Goal: Participate in discussion

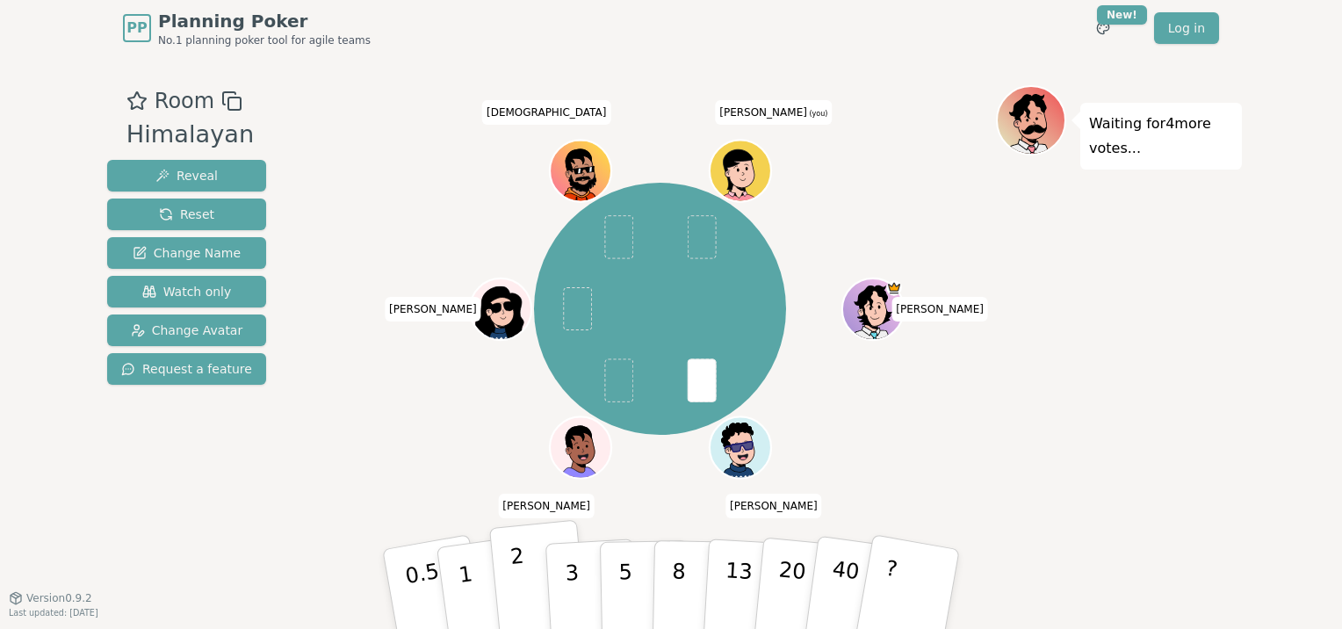
click at [539, 581] on button "2" at bounding box center [539, 590] width 100 height 140
click at [298, 598] on div "PP Planning Poker No.1 planning poker tool for agile teams Toggle theme New! Lo…" at bounding box center [671, 314] width 1342 height 629
click at [347, 434] on div "[PERSON_NAME] [PERSON_NAME] [PERSON_NAME] [PERSON_NAME] (you)" at bounding box center [660, 309] width 672 height 384
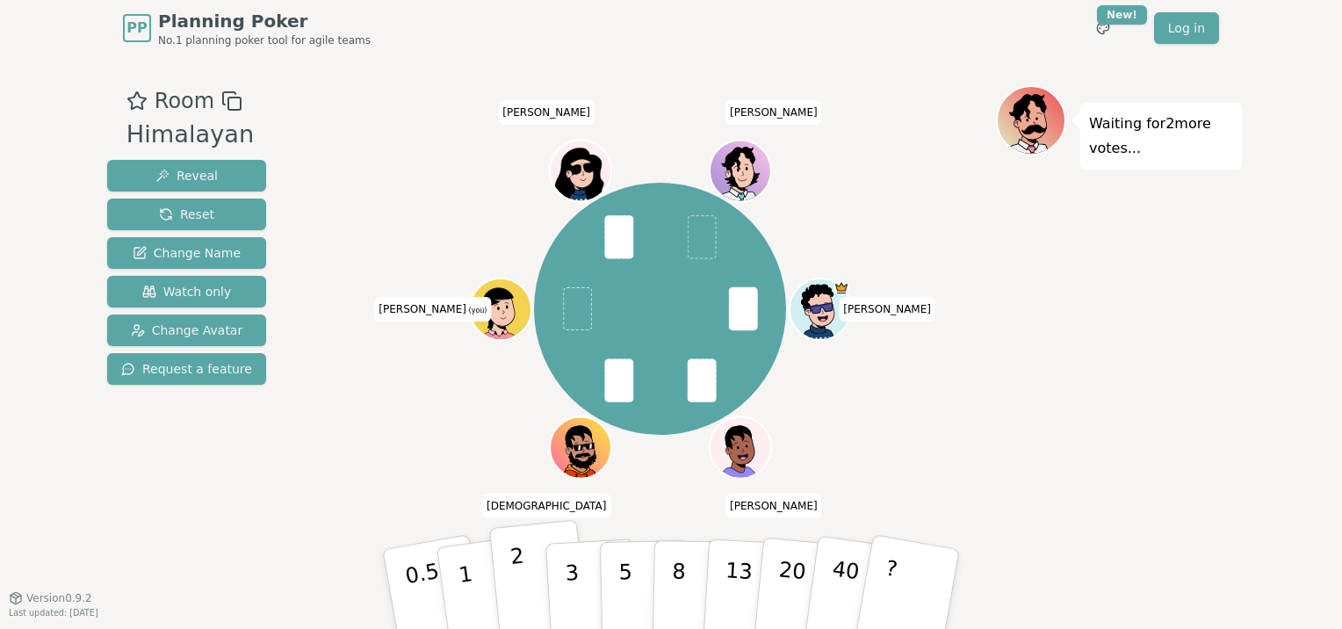
click at [518, 565] on p "2" at bounding box center [520, 592] width 23 height 96
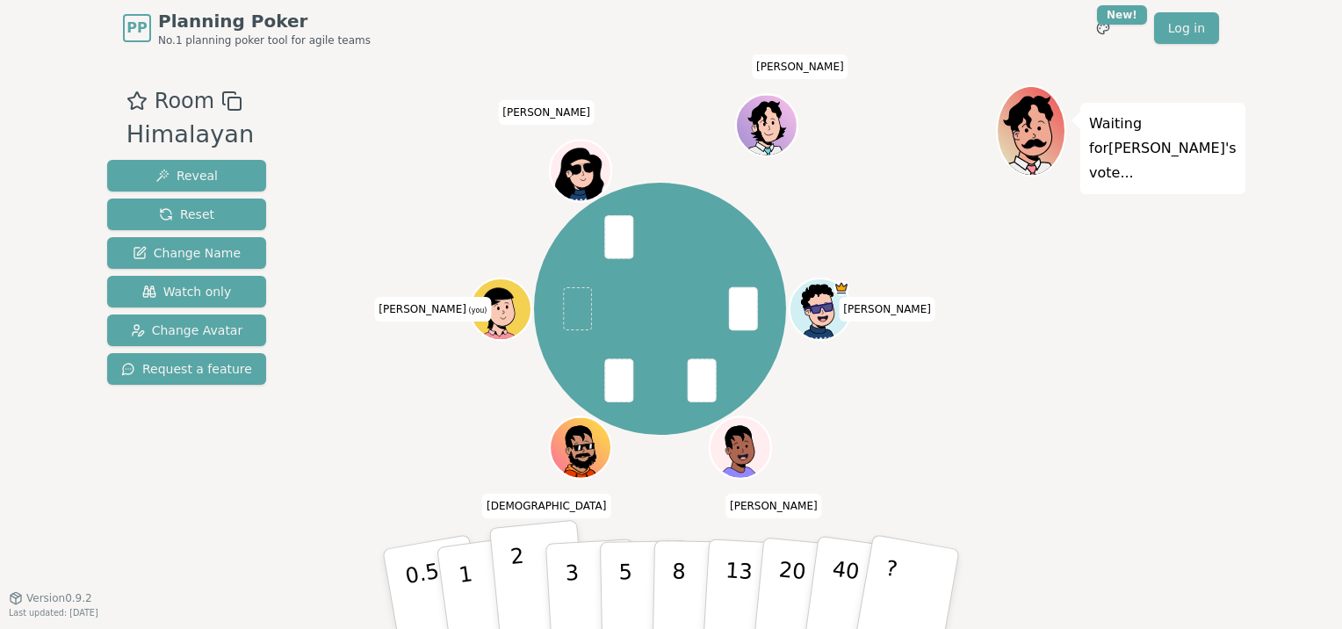
click at [520, 561] on p "2" at bounding box center [520, 592] width 23 height 96
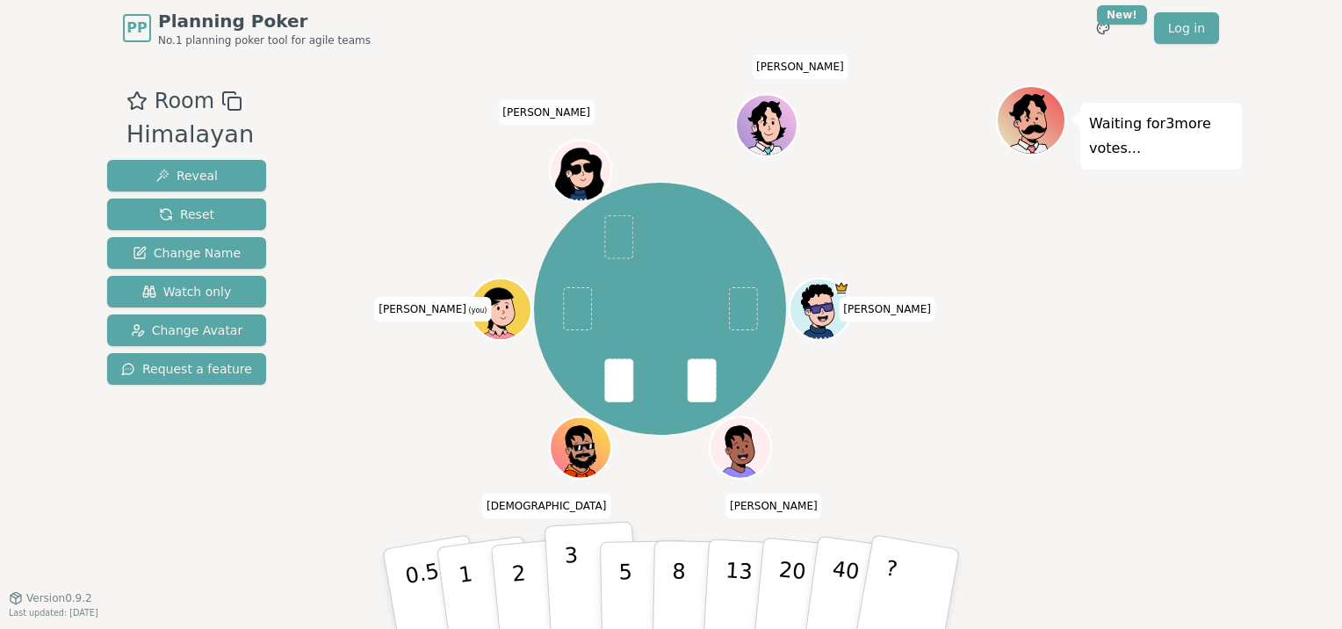
click at [578, 576] on button "3" at bounding box center [593, 589] width 96 height 137
click at [514, 564] on p "2" at bounding box center [520, 592] width 23 height 96
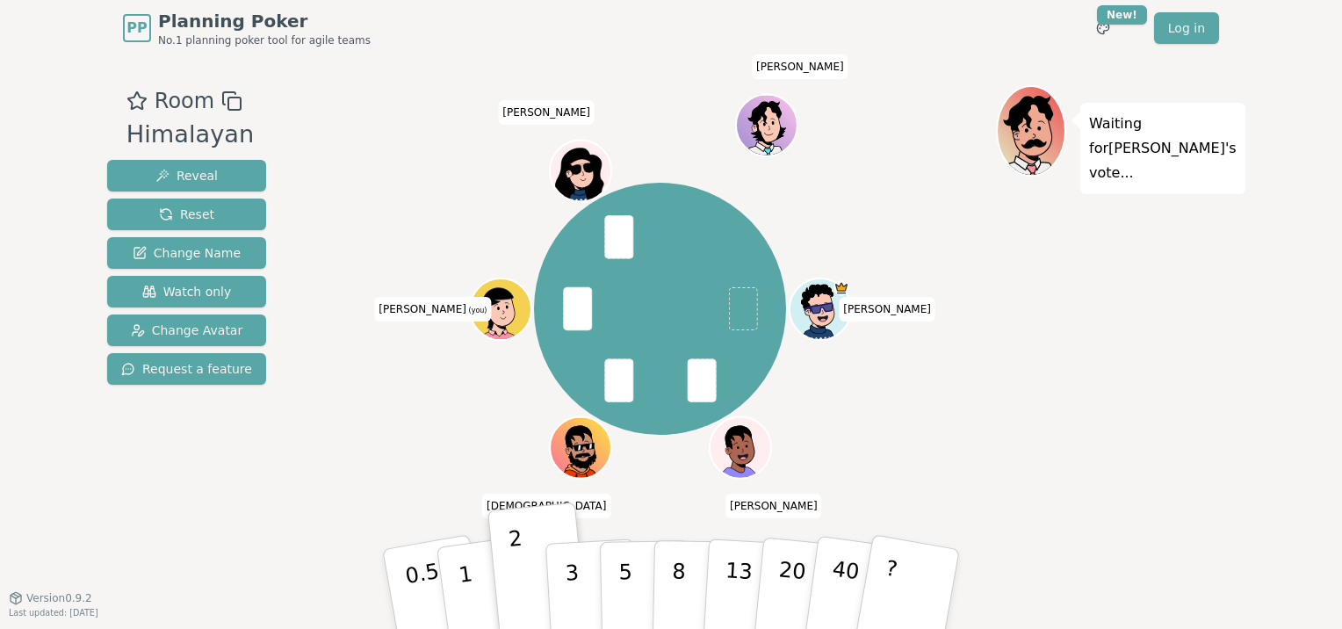
click at [931, 422] on div "[PERSON_NAME] [PERSON_NAME] [PERSON_NAME] (you) [PERSON_NAME]" at bounding box center [660, 309] width 672 height 384
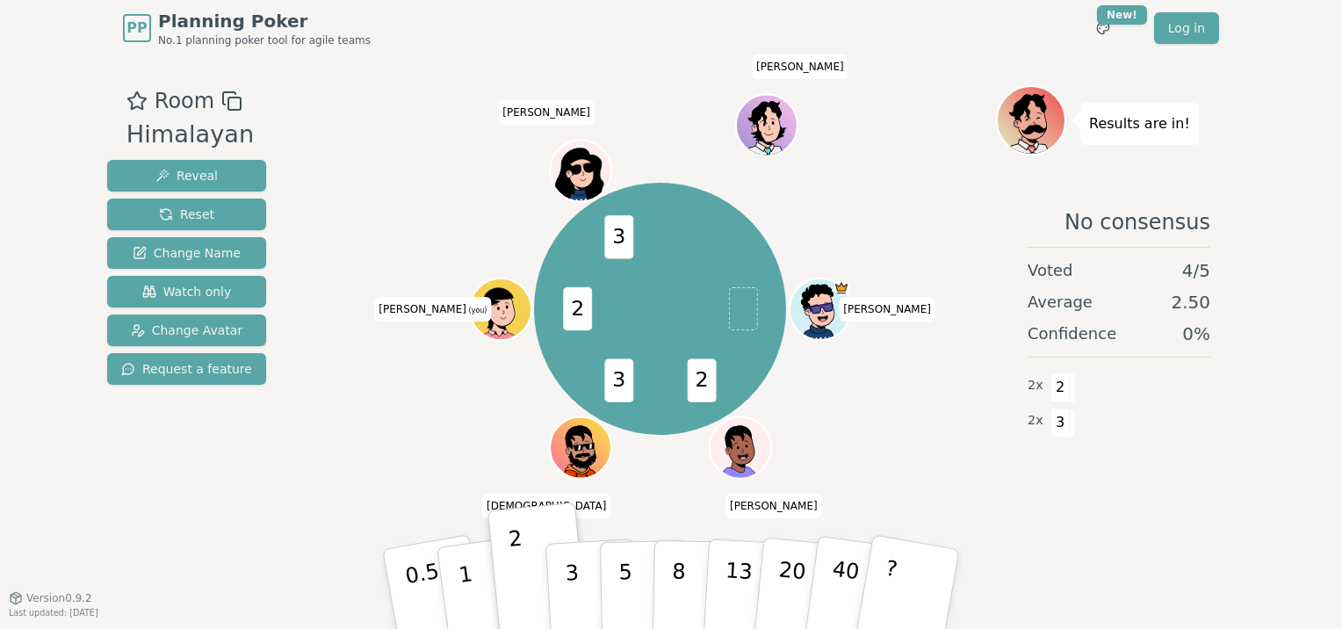
click at [854, 253] on div "2 3 2 3 [PERSON_NAME] [PERSON_NAME] [PERSON_NAME] (you) [PERSON_NAME]" at bounding box center [660, 309] width 672 height 384
click at [0, 517] on html "PP Planning Poker No.1 planning poker tool for agile teams Toggle theme New! Lo…" at bounding box center [671, 314] width 1342 height 629
click at [659, 445] on div "2 3 2 3 [PERSON_NAME] [PERSON_NAME] [PERSON_NAME] (you) [PERSON_NAME]" at bounding box center [660, 309] width 672 height 384
drag, startPoint x: 659, startPoint y: 445, endPoint x: 910, endPoint y: 450, distance: 251.2
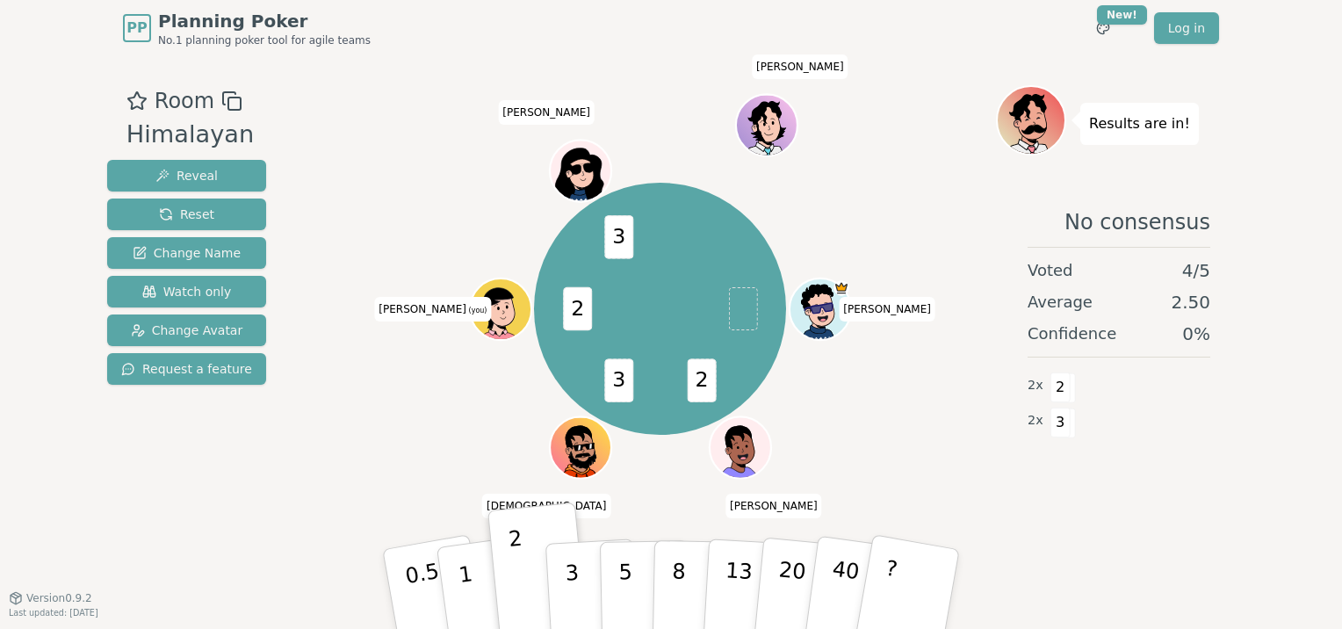
click at [910, 450] on div "2 3 2 3 [PERSON_NAME] [PERSON_NAME] [PERSON_NAME] (you) [PERSON_NAME]" at bounding box center [660, 309] width 672 height 384
